Goal: Ask a question

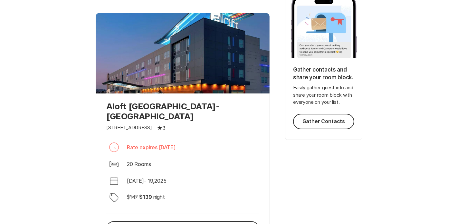
scroll to position [221, 0]
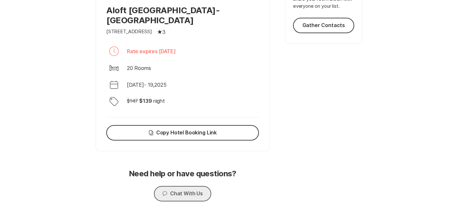
click at [185, 186] on button "Chat Chat With Us" at bounding box center [182, 193] width 57 height 15
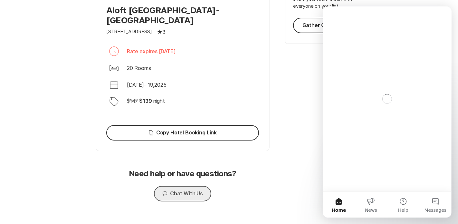
scroll to position [0, 0]
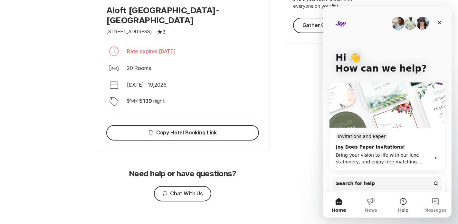
click at [402, 199] on button "Help" at bounding box center [403, 205] width 32 height 26
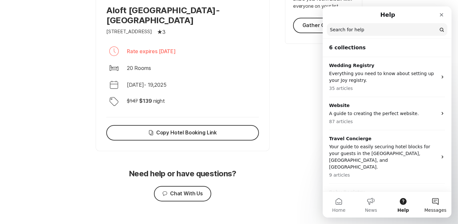
click at [450, 203] on button "Messages" at bounding box center [435, 205] width 32 height 26
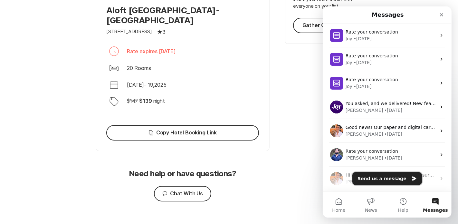
click at [393, 177] on button "Send us a message" at bounding box center [387, 178] width 70 height 13
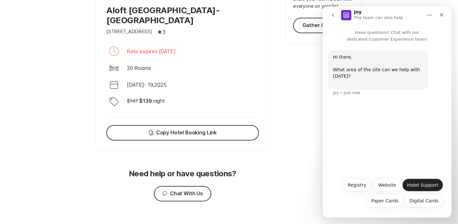
click at [415, 186] on button "Hotel Support" at bounding box center [422, 185] width 41 height 13
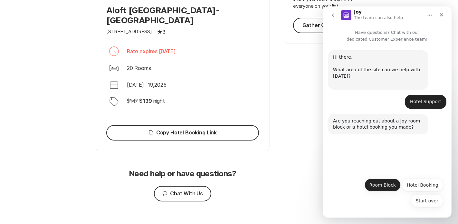
click at [389, 186] on button "Room Block" at bounding box center [382, 185] width 36 height 13
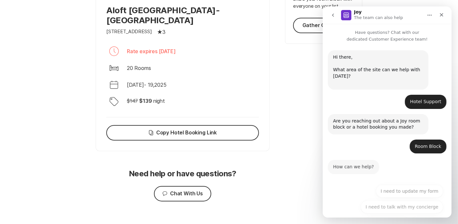
scroll to position [22, 0]
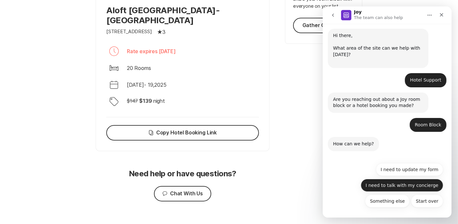
click at [423, 187] on button "I need to talk with my concierge" at bounding box center [402, 185] width 82 height 13
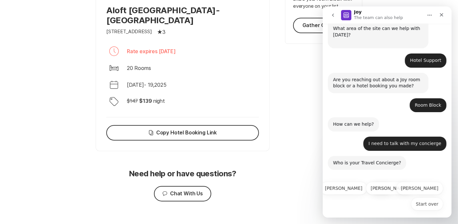
scroll to position [44, 0]
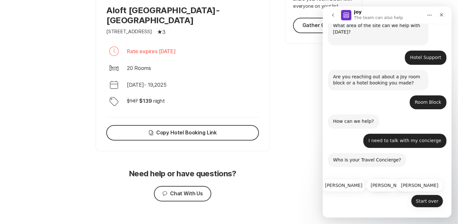
click at [433, 199] on button "Start over" at bounding box center [427, 201] width 32 height 13
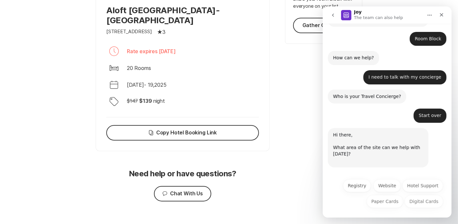
scroll to position [108, 0]
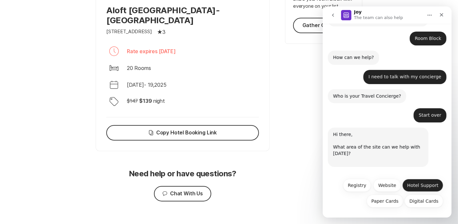
click at [414, 184] on button "Hotel Support" at bounding box center [422, 185] width 41 height 13
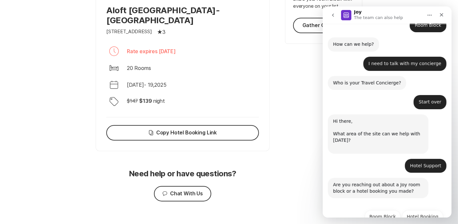
scroll to position [152, 0]
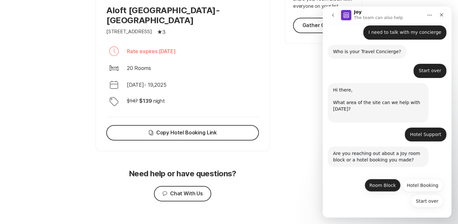
click at [386, 188] on button "Room Block" at bounding box center [382, 185] width 36 height 13
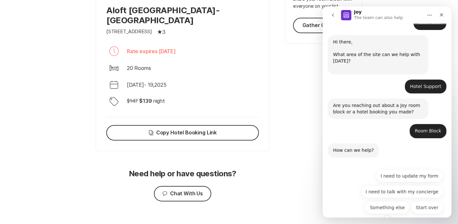
scroll to position [202, 0]
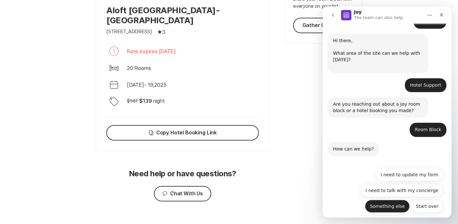
click at [394, 206] on button "Something else" at bounding box center [387, 206] width 45 height 13
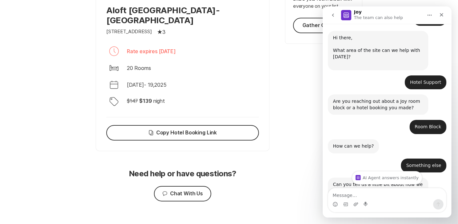
scroll to position [252, 0]
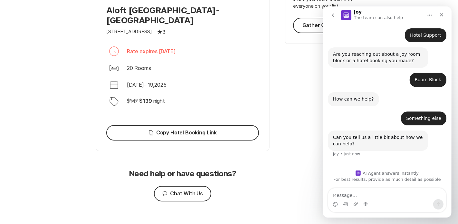
click at [366, 197] on textarea "Message…" at bounding box center [387, 193] width 118 height 11
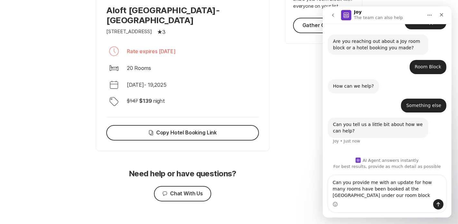
type textarea "Can you provide me with an update for how many rooms have been booked at the [G…"
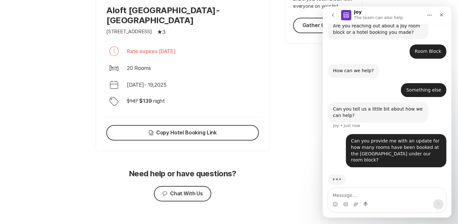
scroll to position [283, 0]
